Goal: Transaction & Acquisition: Purchase product/service

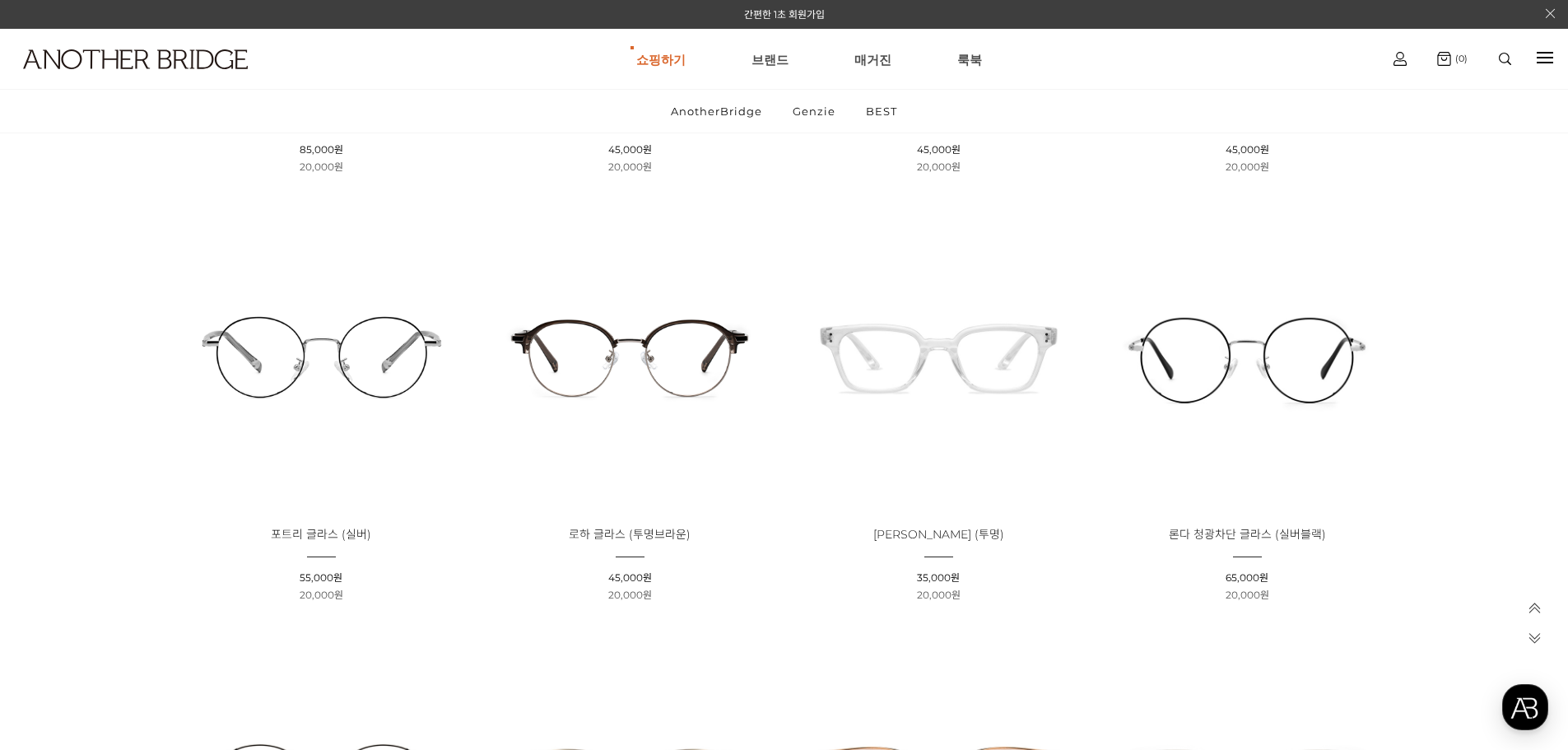
scroll to position [461, 0]
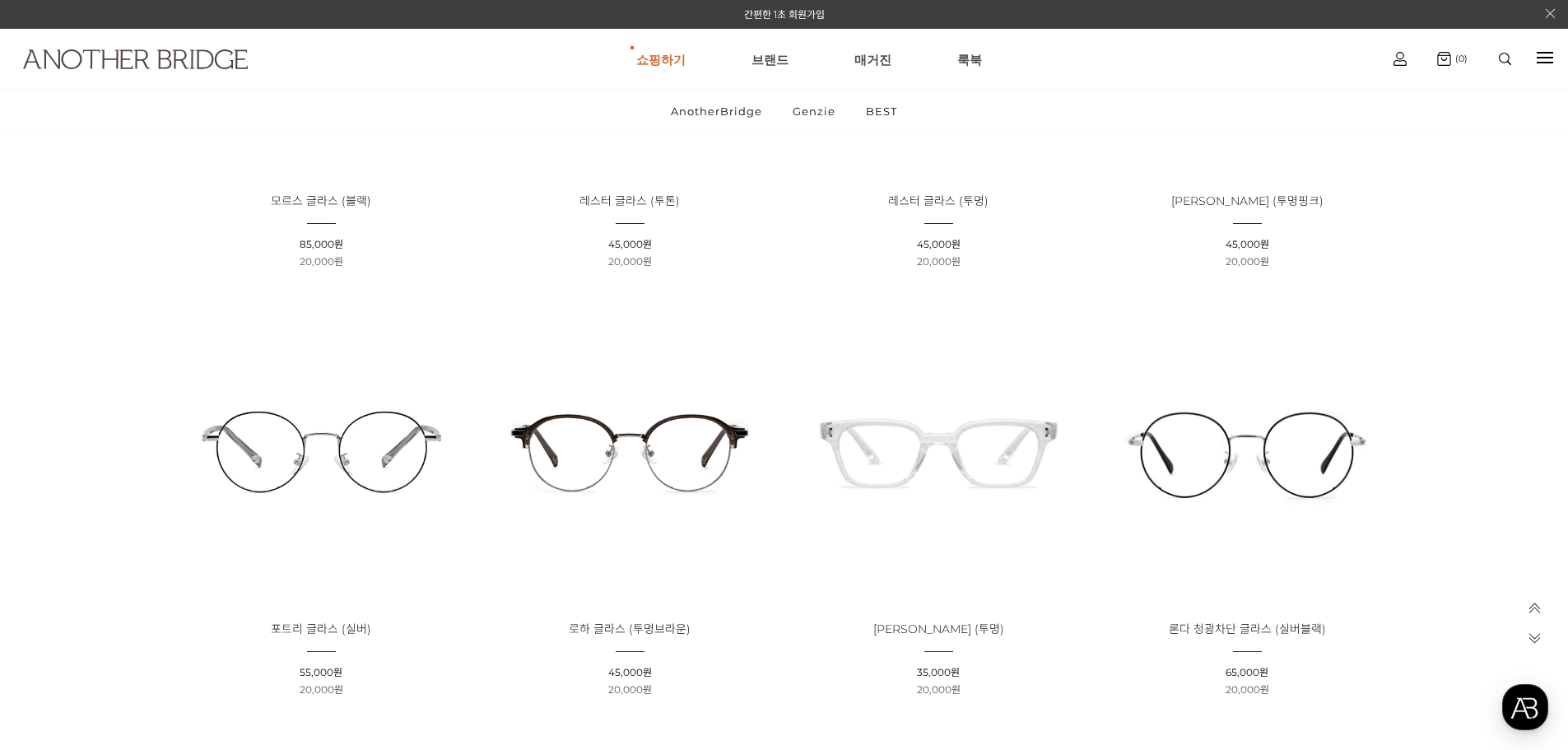
click at [131, 53] on img at bounding box center [135, 59] width 225 height 19
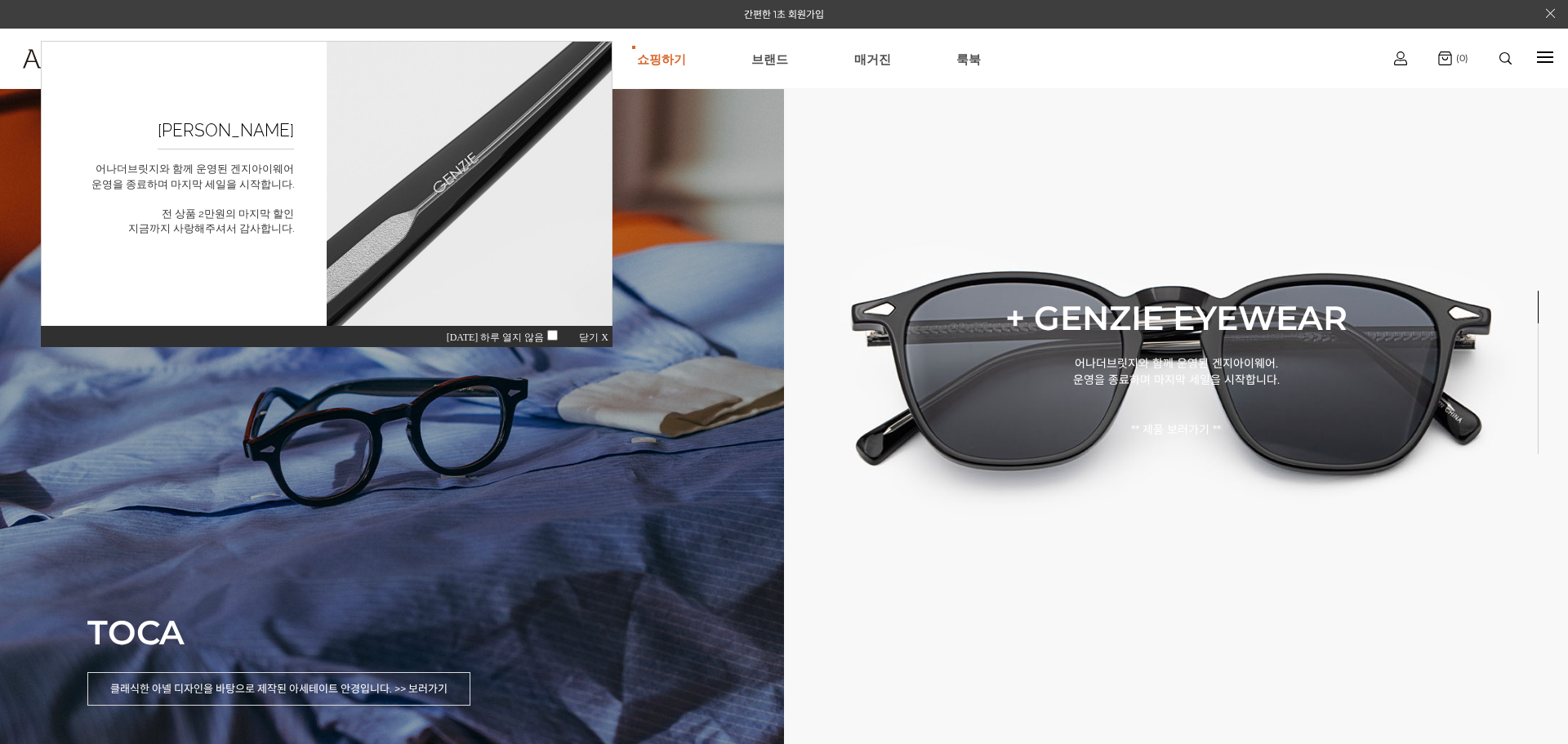
click at [418, 417] on div "TOCA 클래식한 아넬 디자인을 바탕으로 제작된 아세테이트 안경입니다. >> 보러가기" at bounding box center [392, 372] width 784 height 744
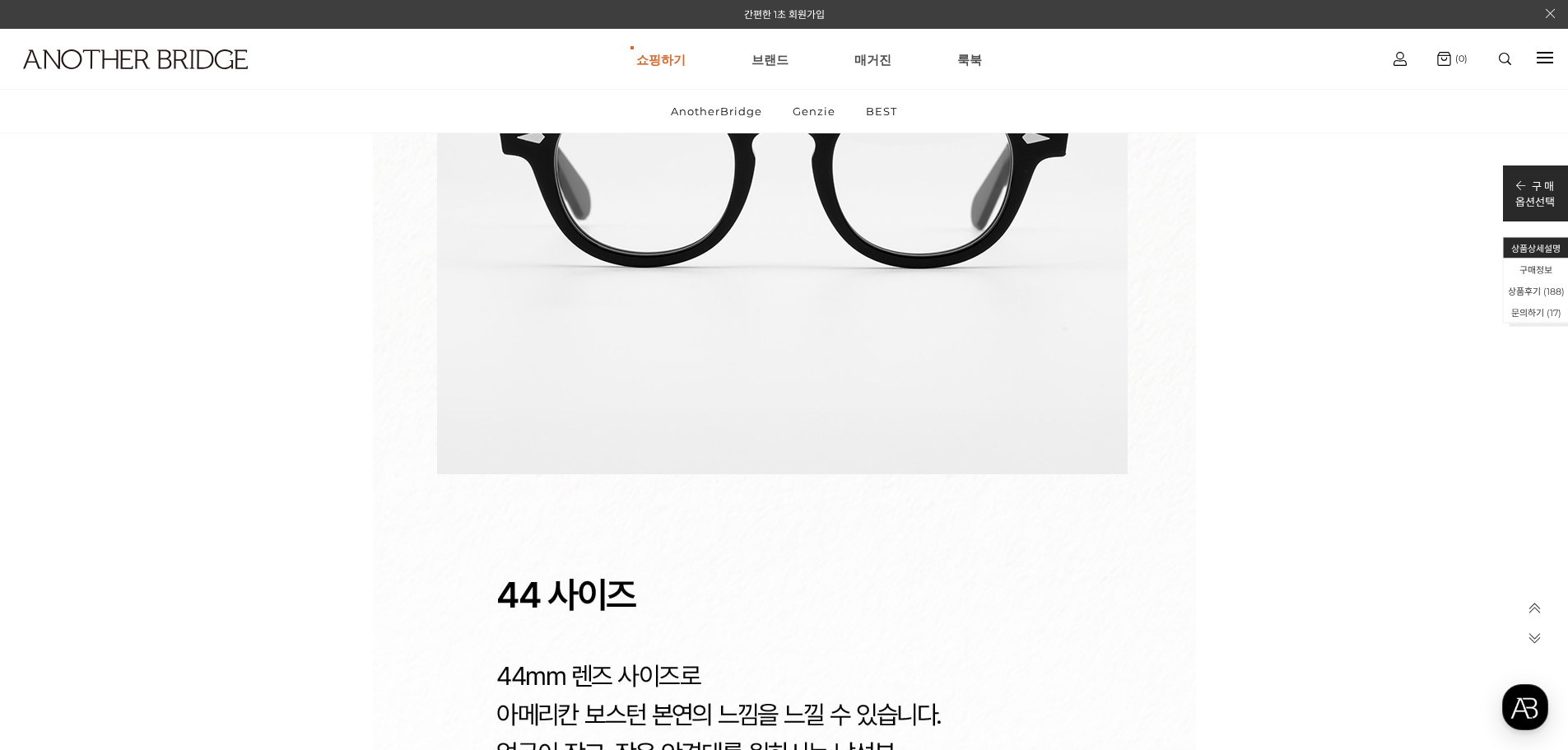
scroll to position [24037, 0]
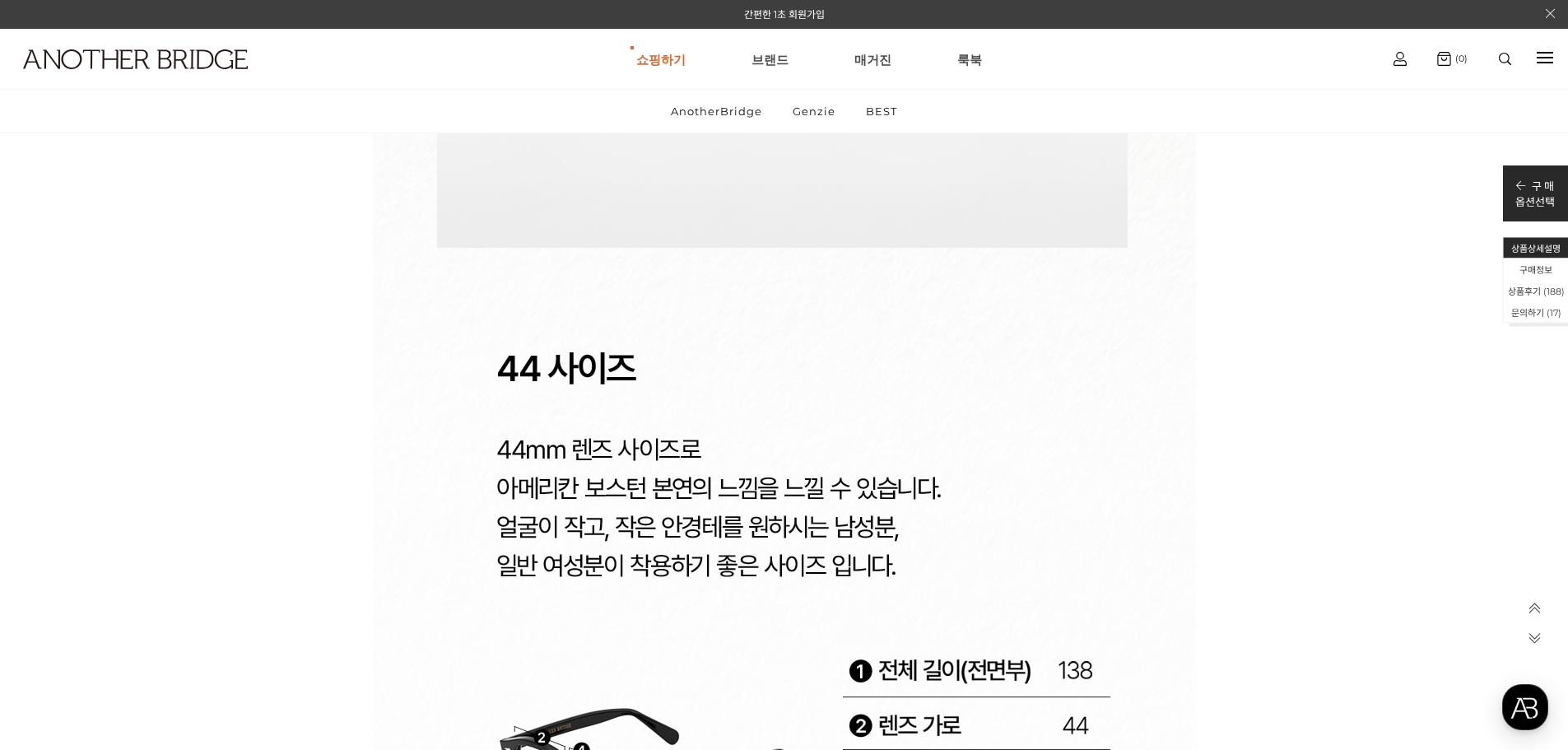
click at [1530, 634] on icon at bounding box center [1535, 637] width 14 height 14
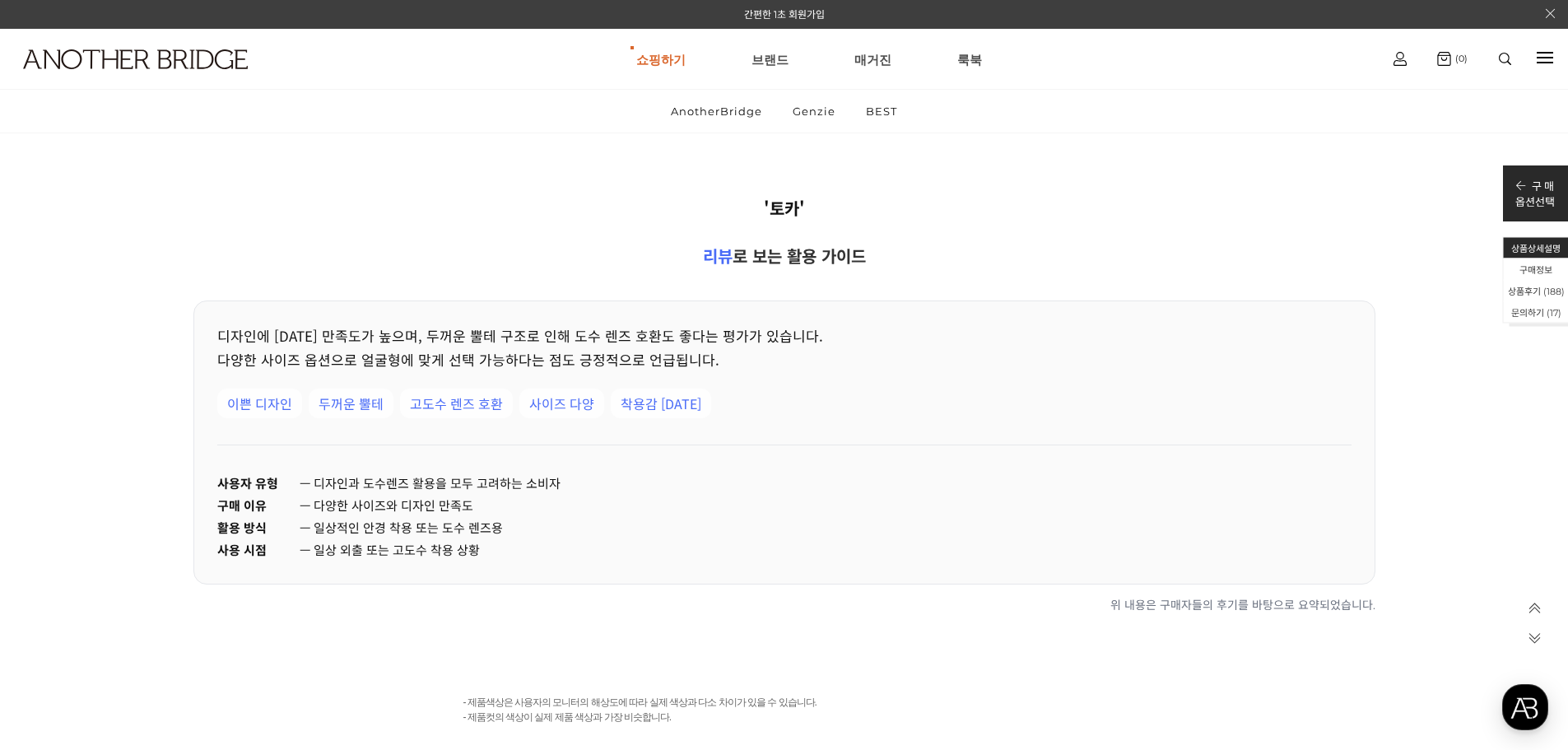
scroll to position [33448, 0]
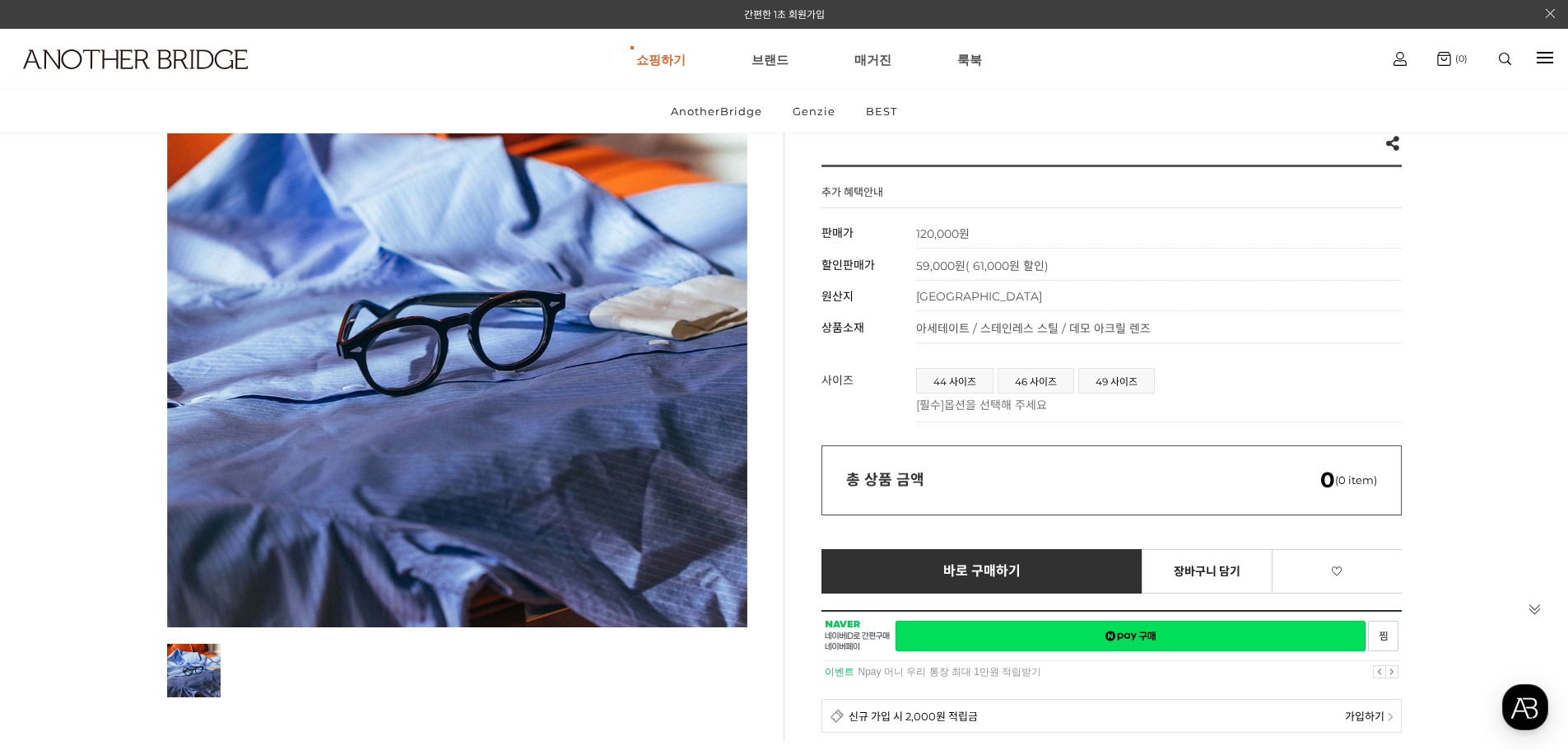
scroll to position [164, 0]
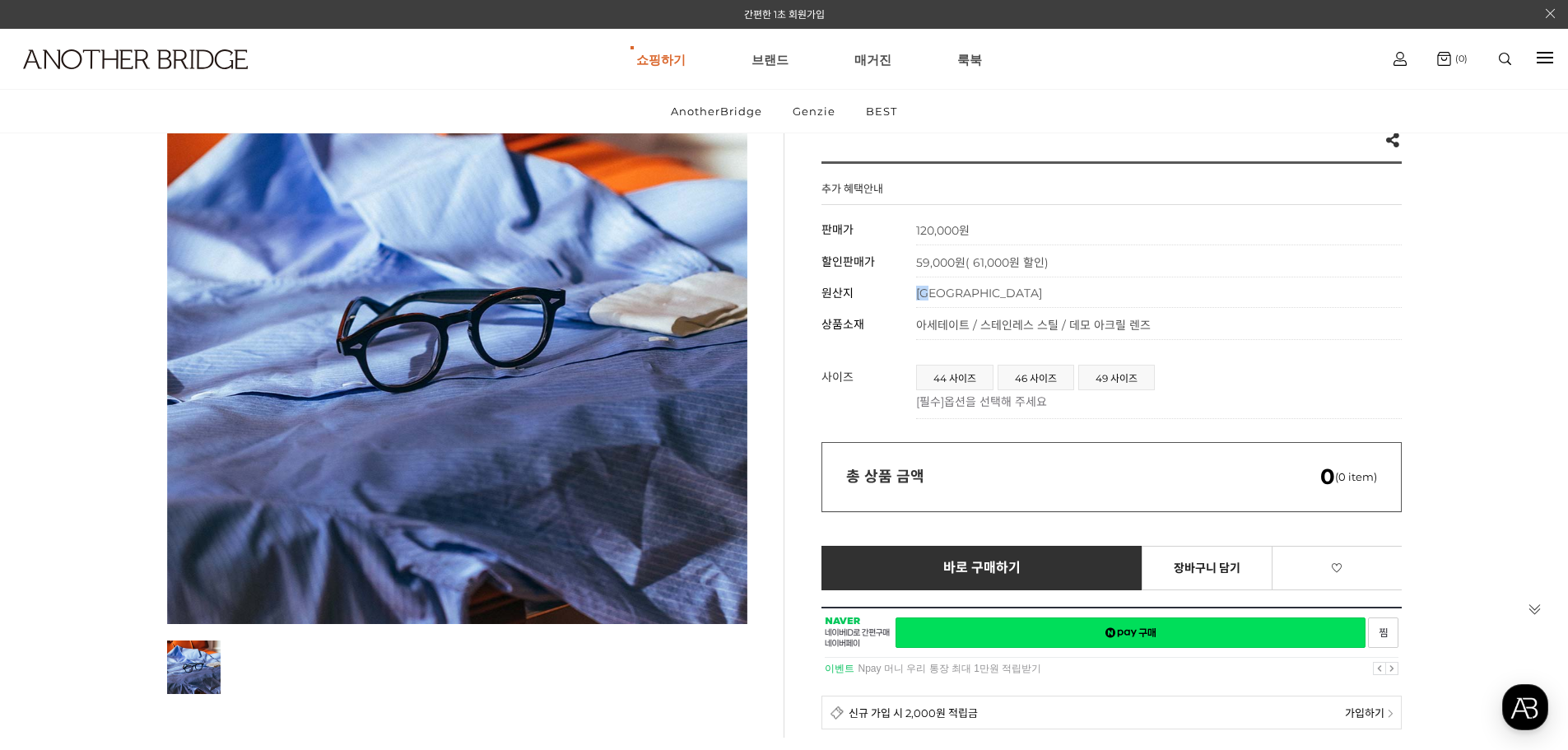
drag, startPoint x: 919, startPoint y: 293, endPoint x: 983, endPoint y: 307, distance: 65.5
click at [983, 307] on td "중국" at bounding box center [1158, 292] width 485 height 30
drag, startPoint x: 983, startPoint y: 307, endPoint x: 974, endPoint y: 318, distance: 14.2
click at [983, 309] on tbody "상품명 토카 판매가 120,000원 할인판매가 59,000원 ( 61,000원 할인) 원산지 중국 상품소재 아세테이트 / 스테인레스 스틸 / …" at bounding box center [1112, 276] width 581 height 126
click at [972, 323] on span "아세테이트 / 스테인레스 스틸 / 데모 아크릴 렌즈" at bounding box center [1033, 325] width 234 height 15
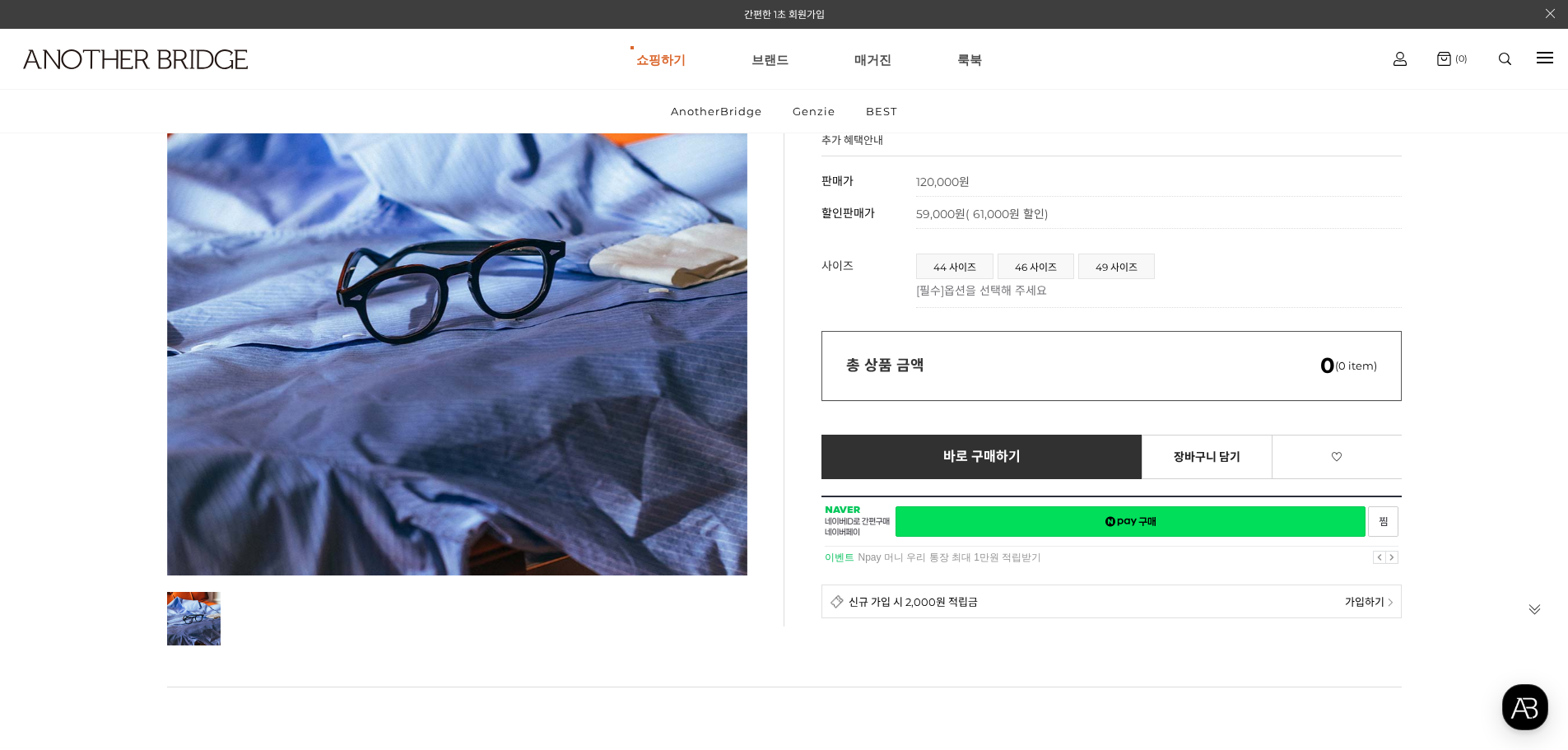
scroll to position [164, 0]
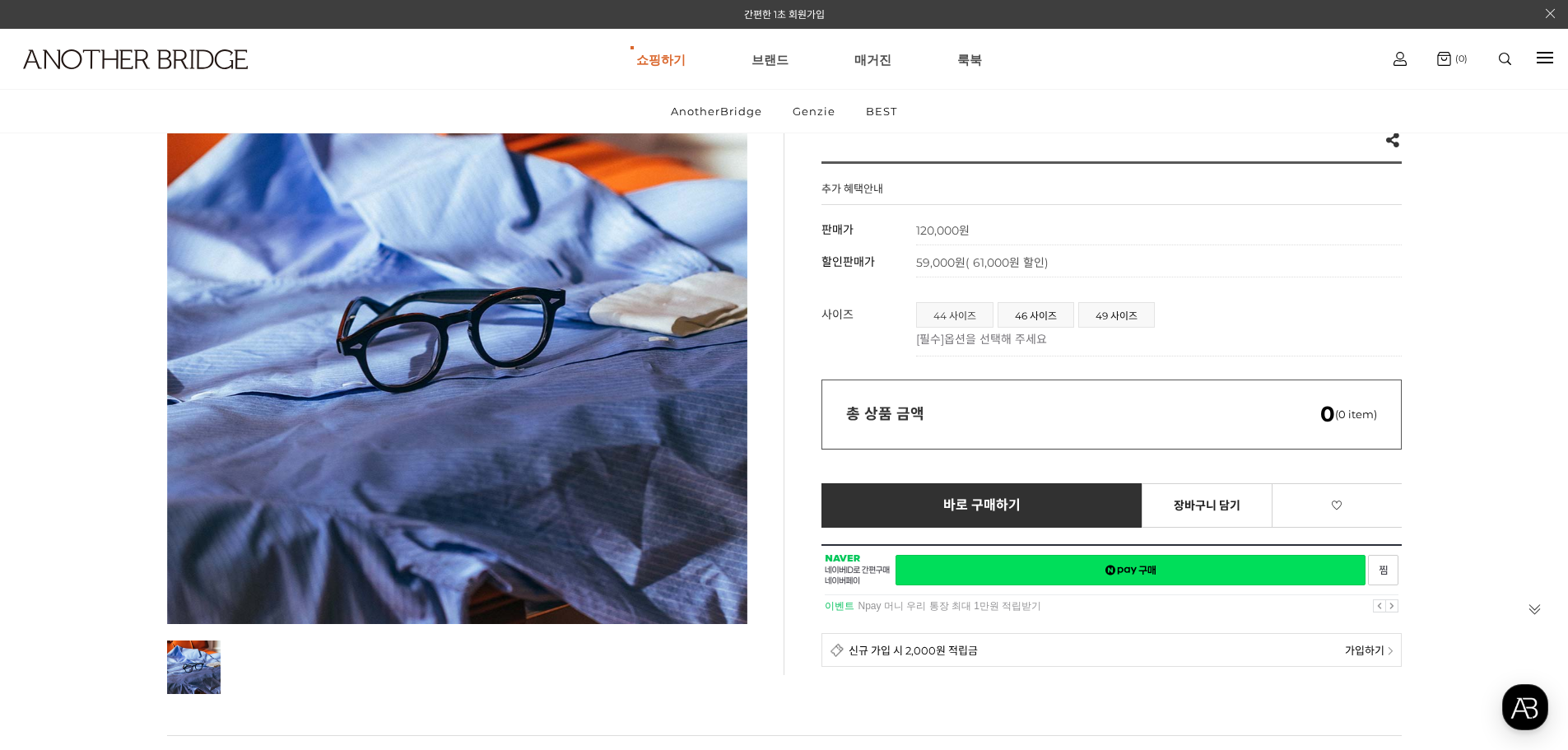
click at [958, 305] on span "44 사이즈" at bounding box center [955, 314] width 76 height 24
